Goal: Task Accomplishment & Management: Use online tool/utility

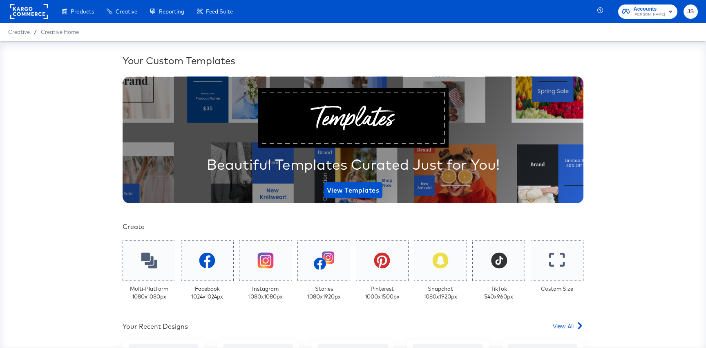
click at [653, 8] on span "Accounts" at bounding box center [649, 9] width 31 height 9
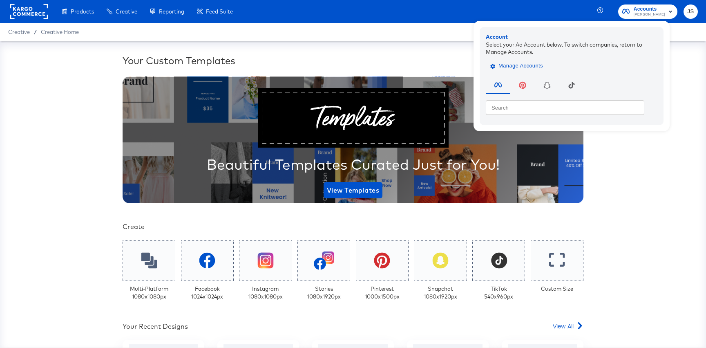
click at [541, 67] on span "Manage Accounts" at bounding box center [517, 65] width 51 height 9
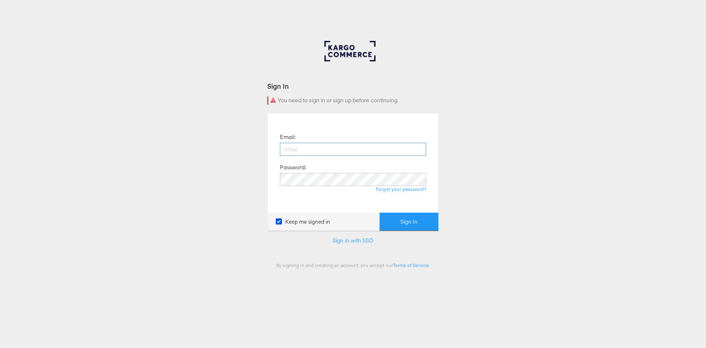
click at [338, 146] on input "email" at bounding box center [353, 149] width 146 height 13
type input "jiana.santos@kargo.com"
click at [380, 212] on button "Sign In" at bounding box center [409, 221] width 59 height 18
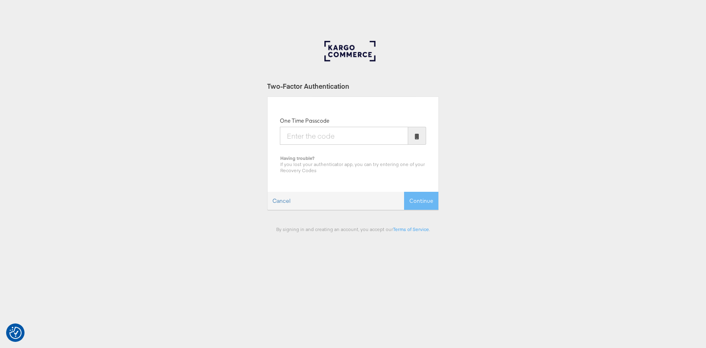
click at [384, 121] on div "One Time Passcode Having trouble? If you lost your authenticator app, you can t…" at bounding box center [353, 145] width 146 height 56
click at [369, 137] on input "One Time Passcode" at bounding box center [344, 136] width 128 height 18
type input "301271"
click at [404, 192] on button "Continue" at bounding box center [421, 201] width 34 height 18
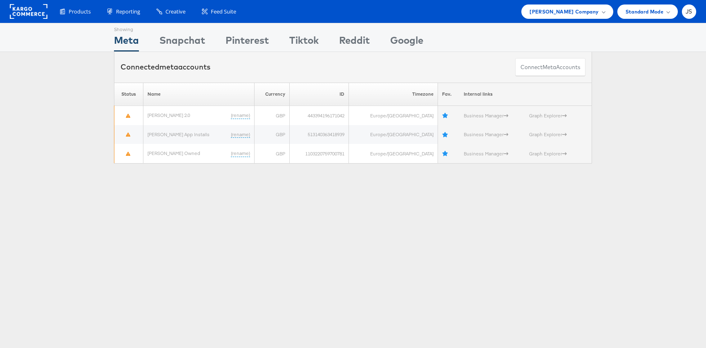
click at [602, 20] on div "Products Product Catalogs Enhance Your Product Catalog, Map Them to Publishers,…" at bounding box center [353, 11] width 706 height 23
click at [601, 15] on div "[PERSON_NAME] Company" at bounding box center [567, 11] width 75 height 9
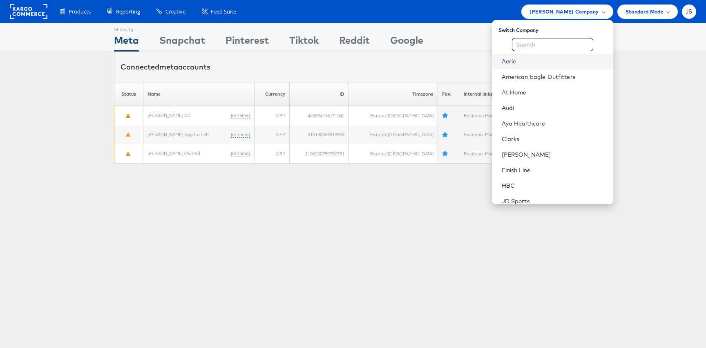
click at [548, 63] on link "Aerie" at bounding box center [554, 61] width 105 height 8
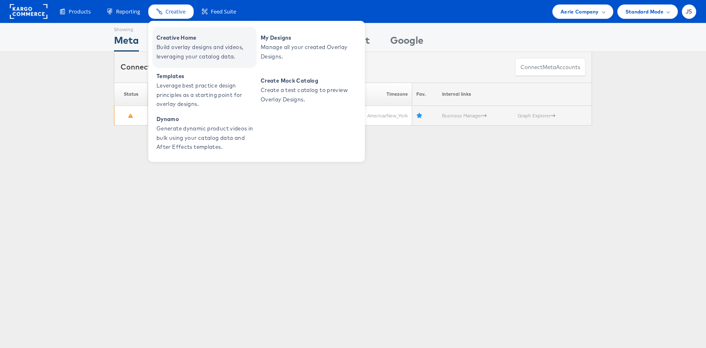
click at [188, 38] on span "Creative Home" at bounding box center [205, 37] width 98 height 9
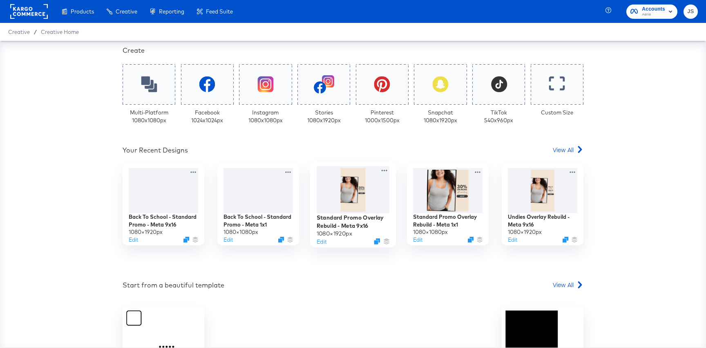
scroll to position [177, 0]
click at [172, 87] on div at bounding box center [149, 84] width 56 height 42
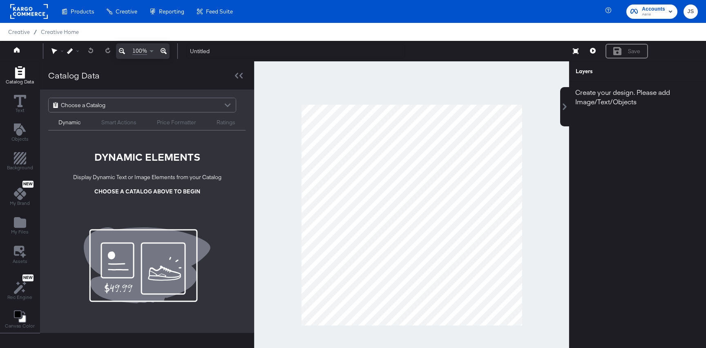
click at [99, 113] on div "Dynamic Smart Actions Price Formatter Ratings" at bounding box center [146, 121] width 197 height 18
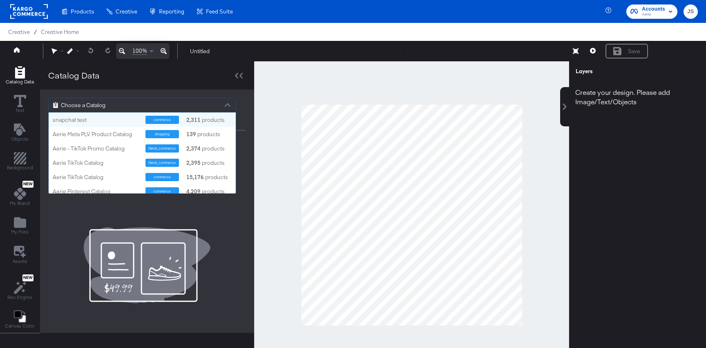
click at [95, 103] on span "Choose a Catalog" at bounding box center [83, 105] width 45 height 14
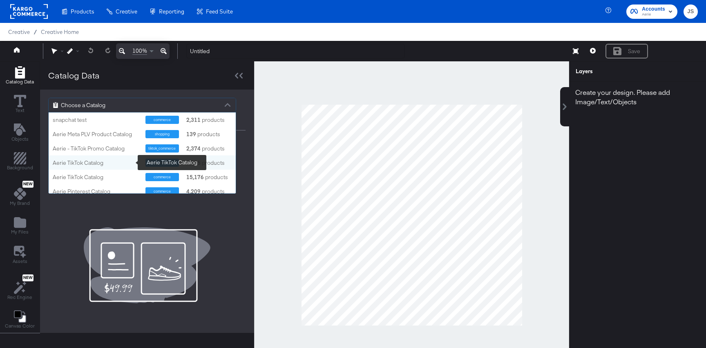
scroll to position [18, 0]
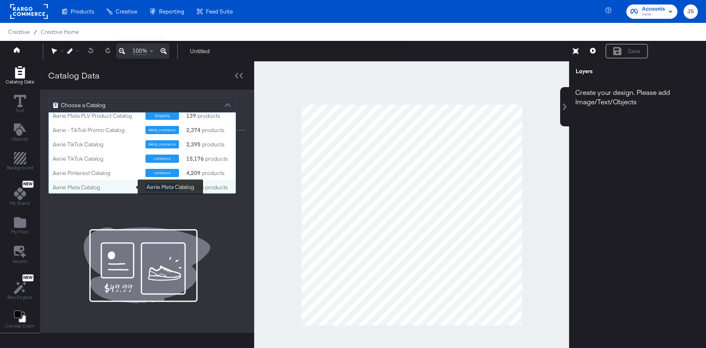
click at [90, 189] on div "Aerie Meta Catalog" at bounding box center [96, 187] width 87 height 8
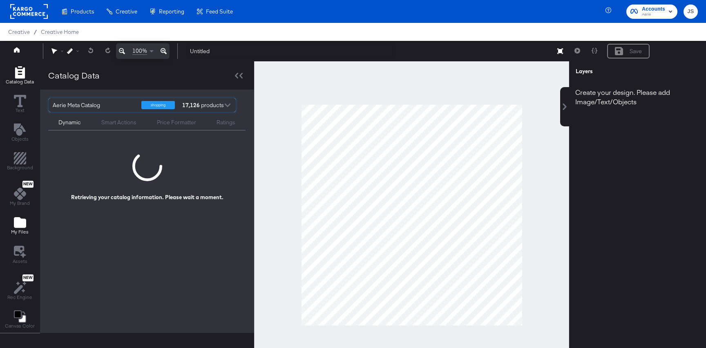
click at [18, 218] on icon "Add Files" at bounding box center [20, 222] width 12 height 11
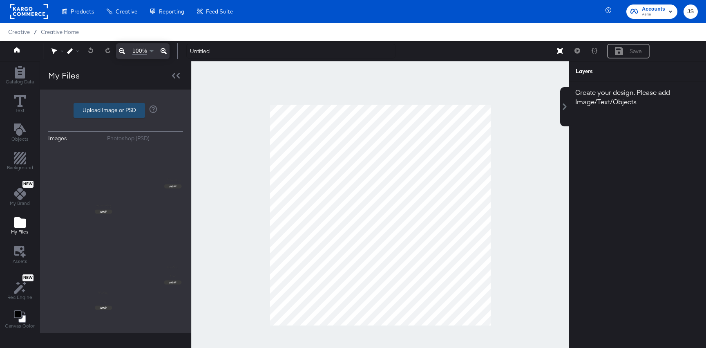
click at [125, 114] on label "Upload Image or PSD" at bounding box center [109, 110] width 71 height 14
click at [116, 110] on input "Upload Image or PSD" at bounding box center [116, 110] width 0 height 0
type input "C:\fakepath\Background.png"
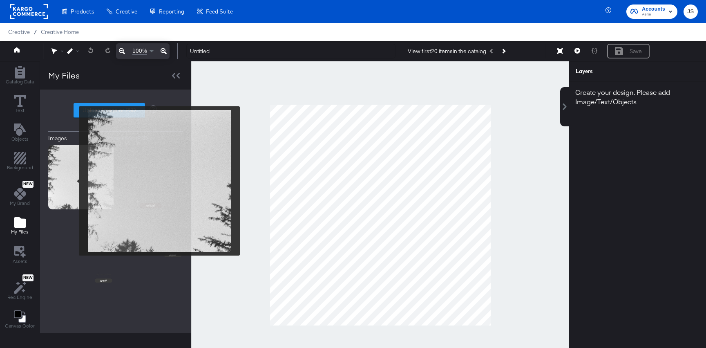
click at [74, 181] on img at bounding box center [80, 177] width 65 height 65
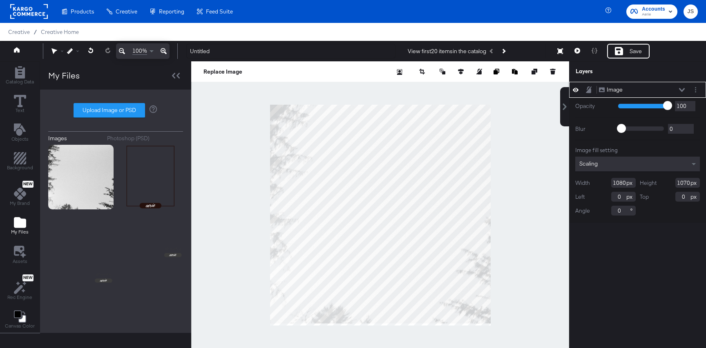
drag, startPoint x: 689, startPoint y: 182, endPoint x: 652, endPoint y: 182, distance: 37.2
click at [652, 182] on div "Height 1070" at bounding box center [670, 183] width 60 height 10
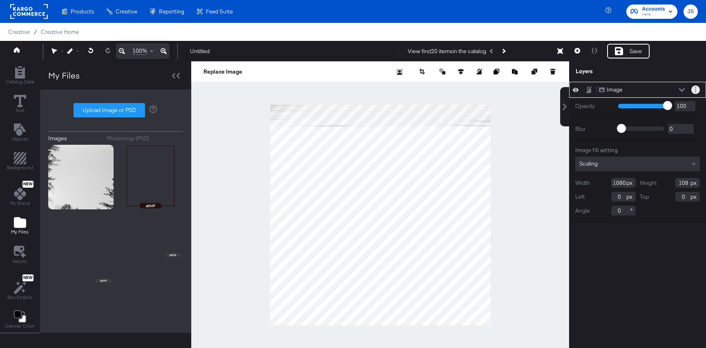
type input "108"
click at [695, 89] on icon "Layer Options" at bounding box center [695, 89] width 1 height 5
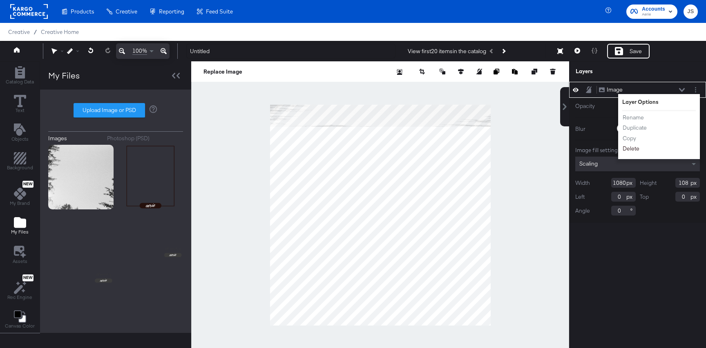
click at [632, 149] on button "Delete" at bounding box center [631, 148] width 18 height 9
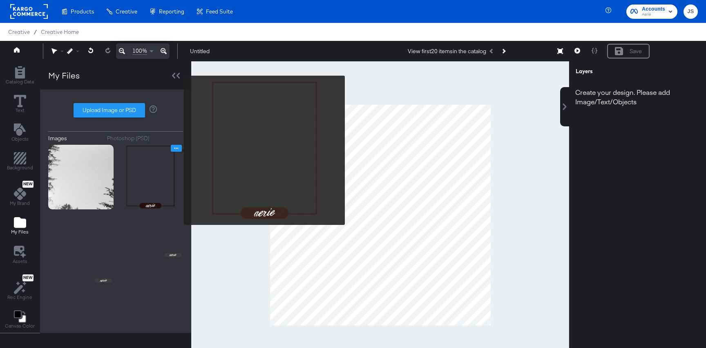
click at [179, 149] on button "Image Options" at bounding box center [176, 148] width 11 height 7
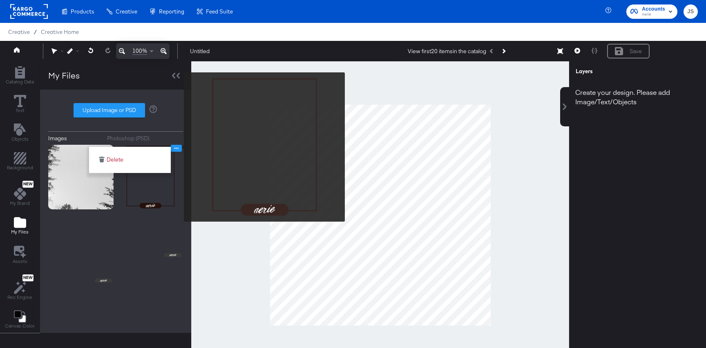
click at [178, 147] on button "Image Options" at bounding box center [176, 148] width 11 height 7
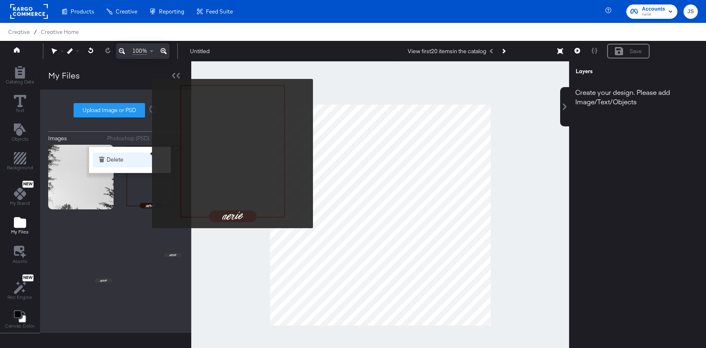
click at [122, 159] on button "Delete" at bounding box center [130, 159] width 74 height 15
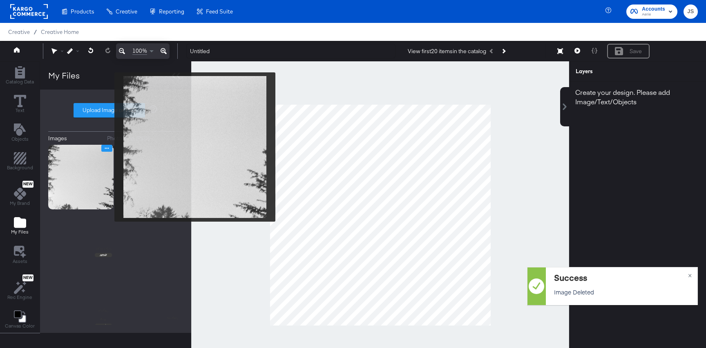
click at [109, 147] on button "Image Options" at bounding box center [106, 148] width 11 height 7
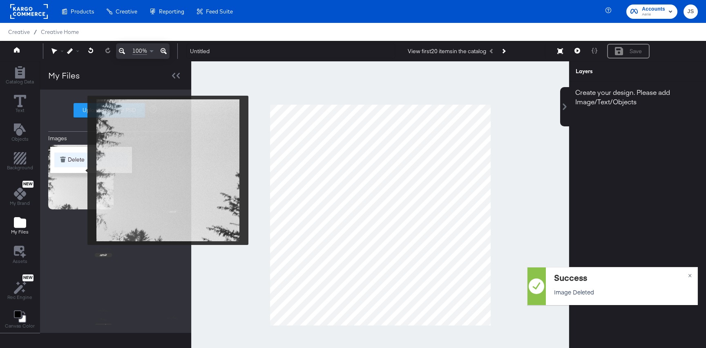
click at [80, 164] on button "Delete" at bounding box center [91, 159] width 74 height 15
